Goal: Navigation & Orientation: Find specific page/section

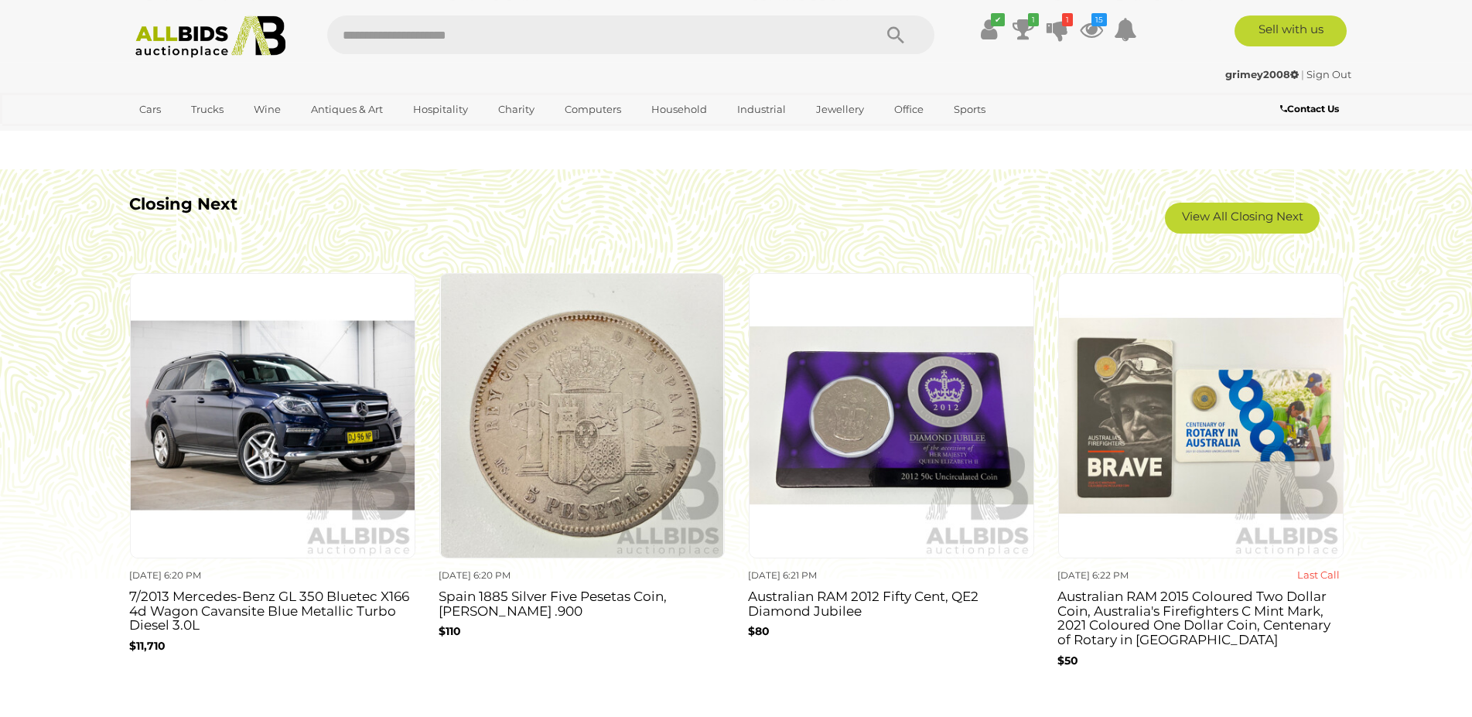
scroll to position [1933, 0]
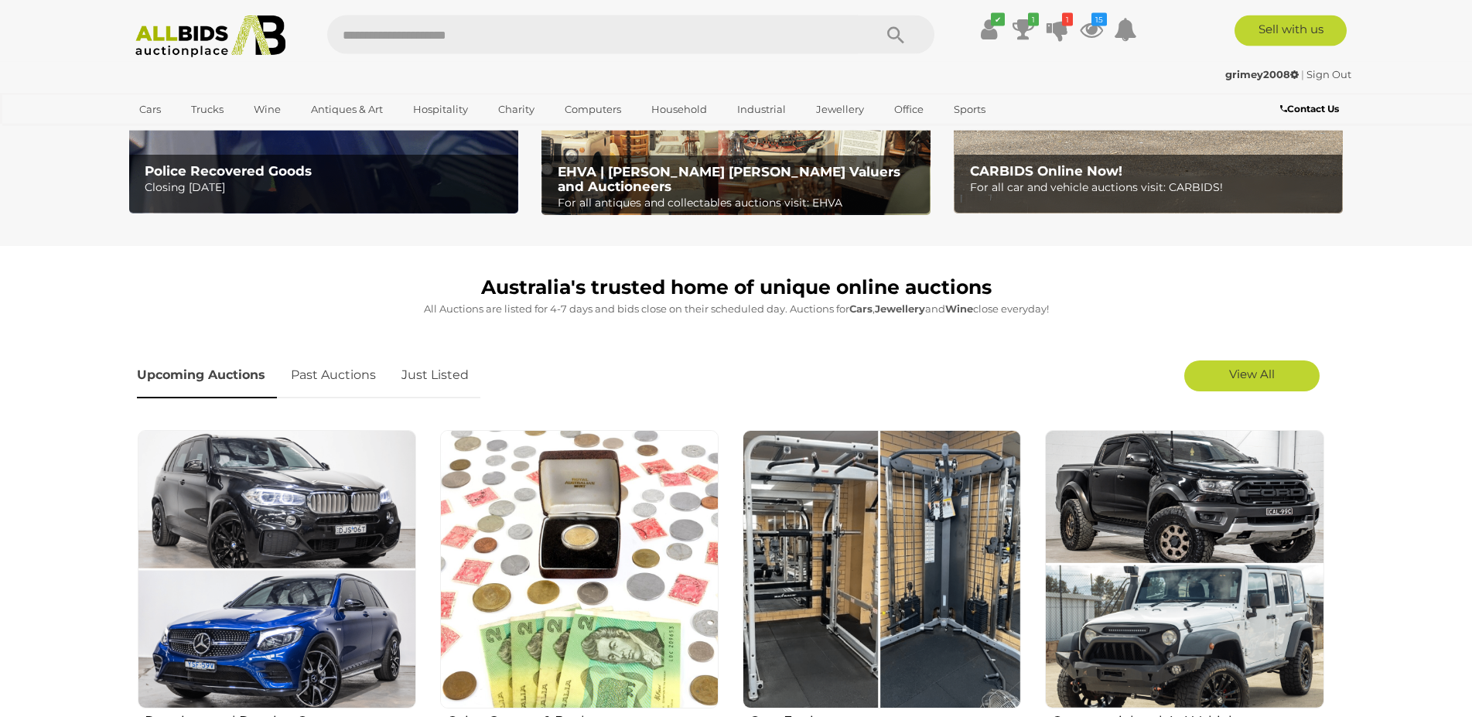
scroll to position [0, 0]
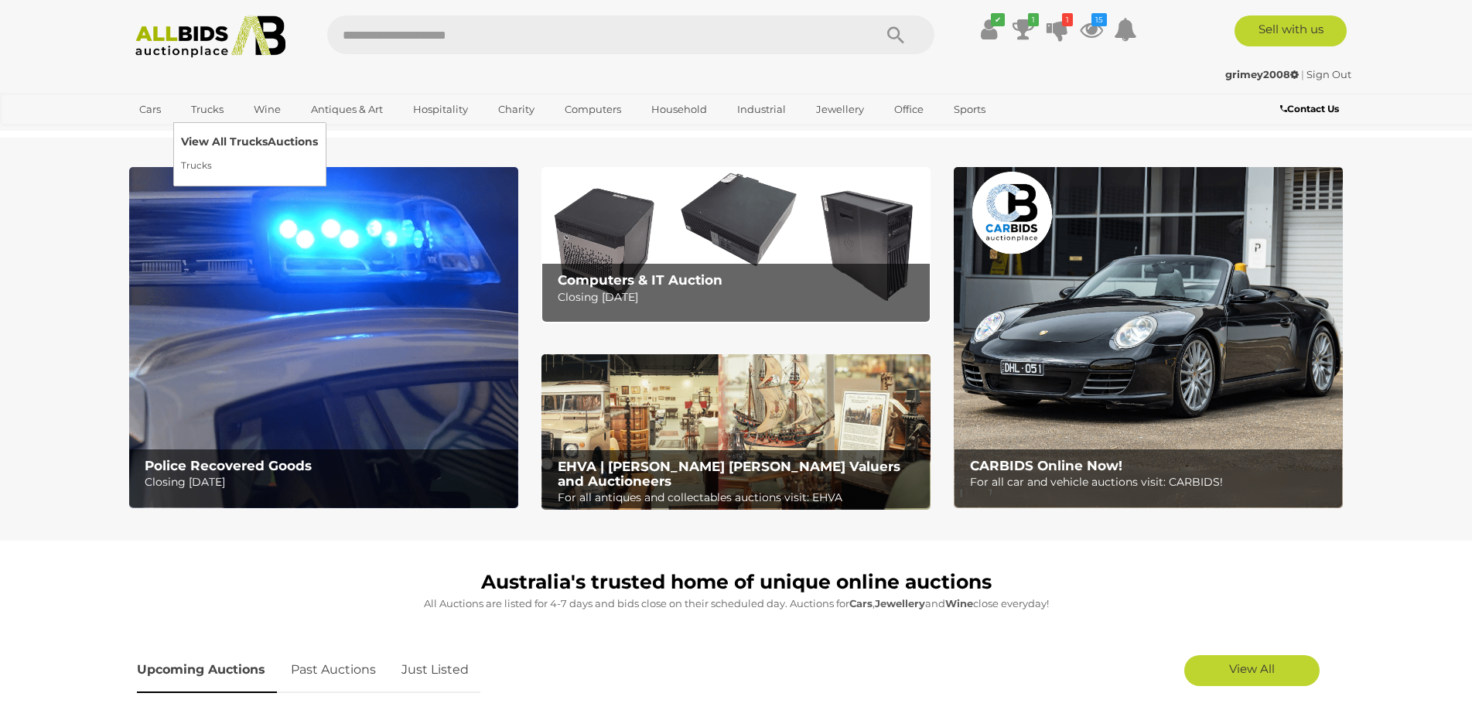
click at [203, 140] on link "View All Trucks Auctions" at bounding box center [249, 142] width 137 height 24
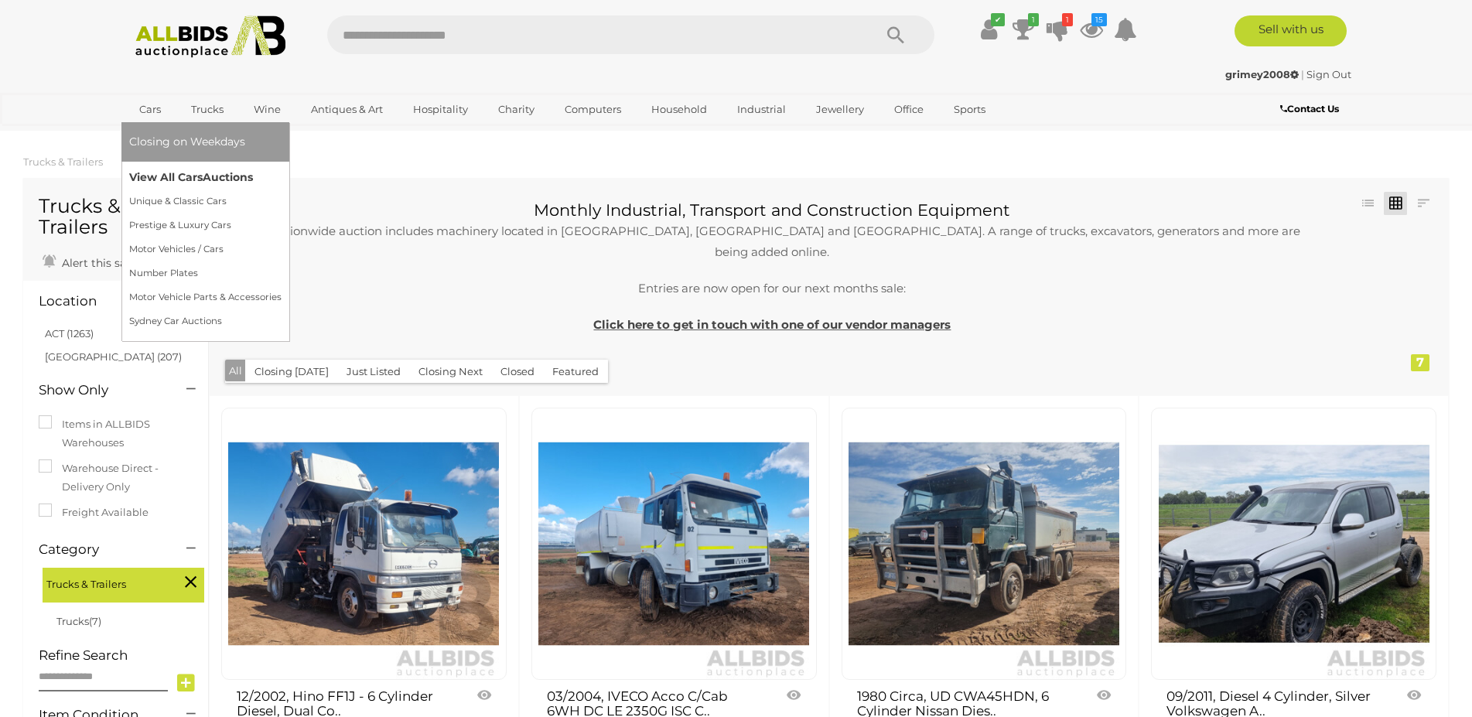
click at [149, 166] on link "View All Cars Auctions" at bounding box center [205, 178] width 152 height 24
